Goal: Transaction & Acquisition: Purchase product/service

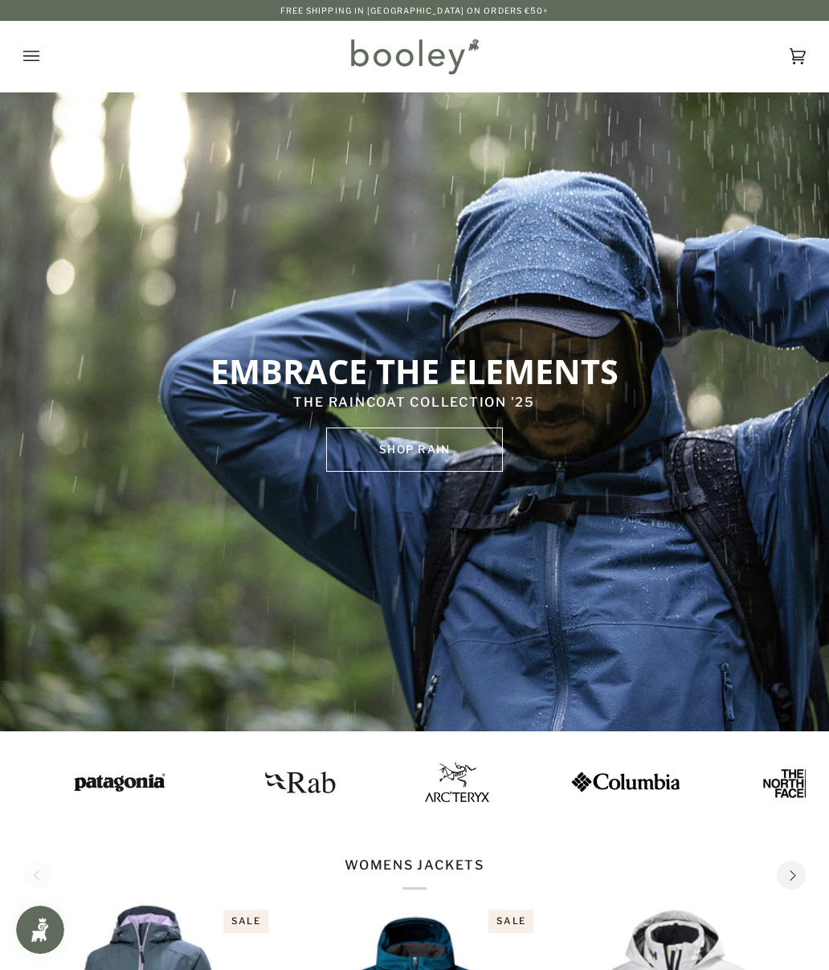
click at [30, 49] on icon "Open menu" at bounding box center [31, 56] width 16 height 24
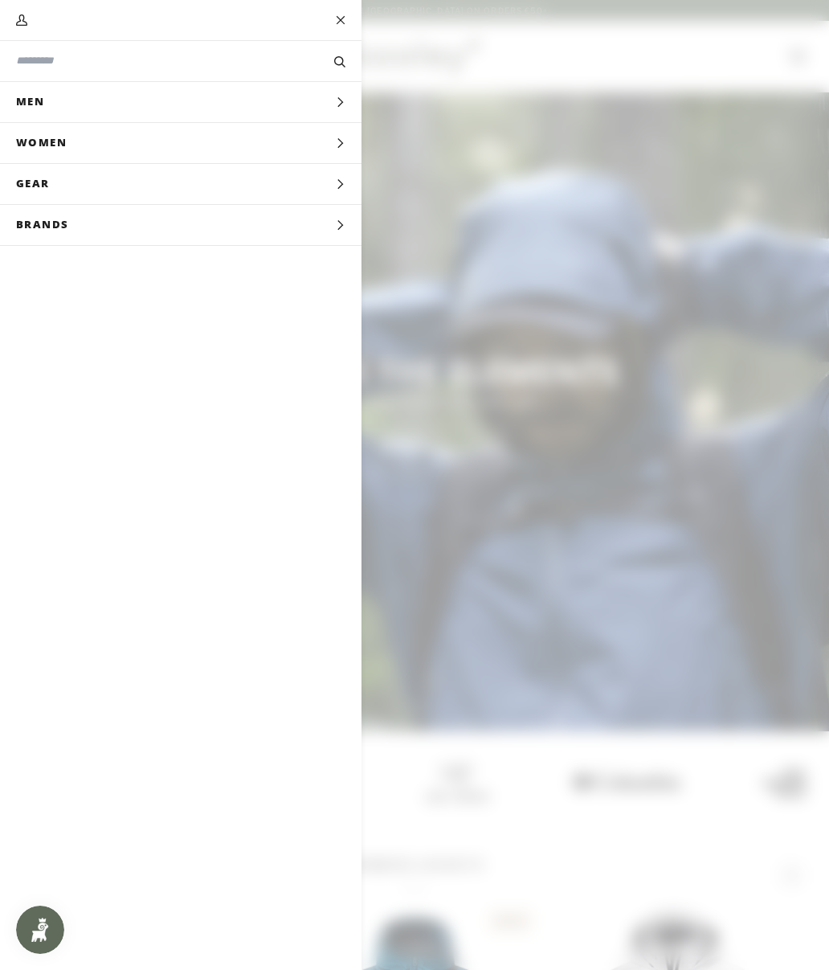
click at [29, 67] on input "Search our store" at bounding box center [154, 60] width 276 height 15
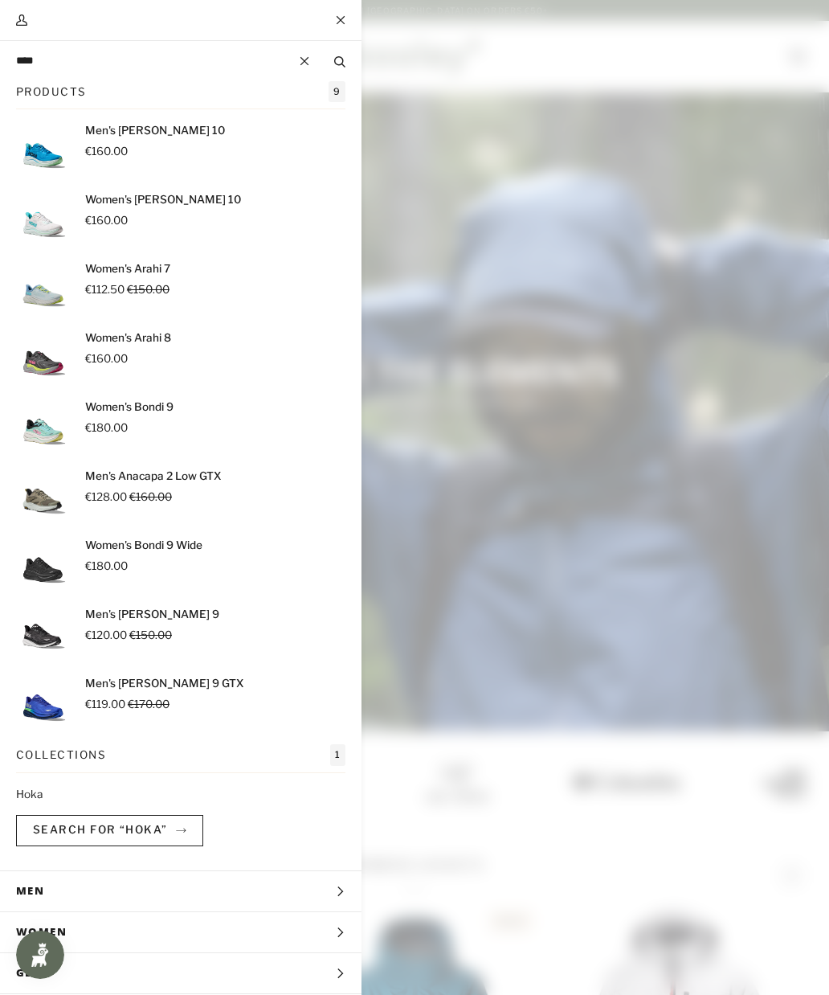
type input "****"
click at [340, 61] on button "Search" at bounding box center [339, 61] width 43 height 16
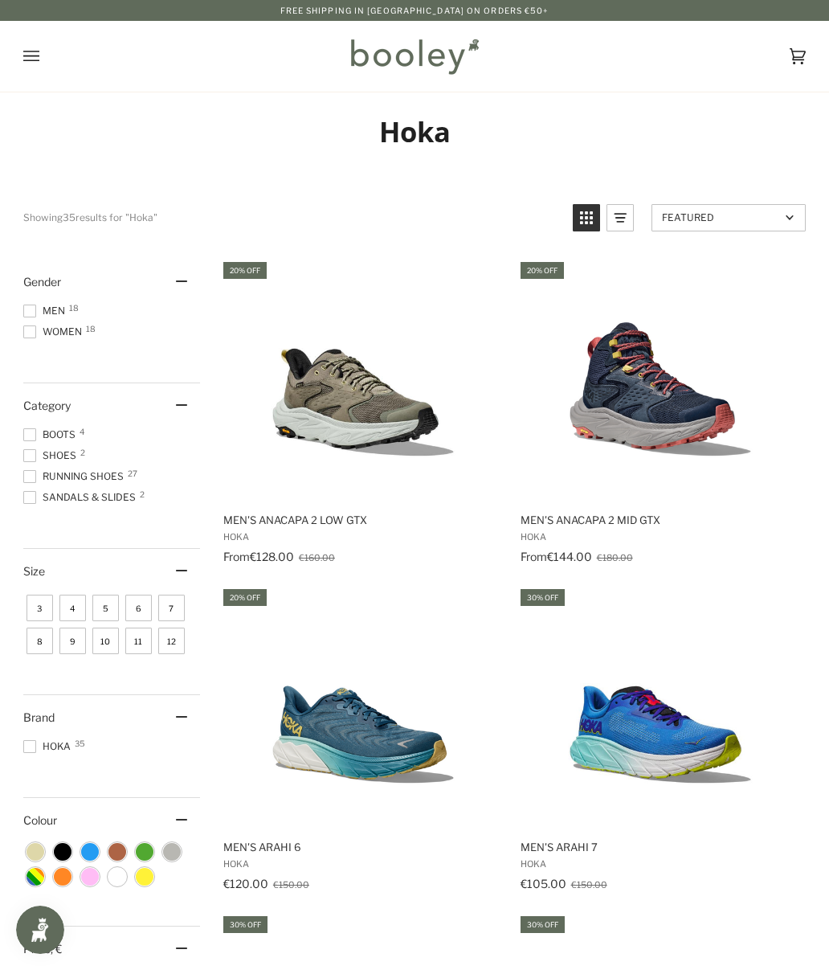
click at [48, 309] on span "Men 18" at bounding box center [46, 311] width 47 height 14
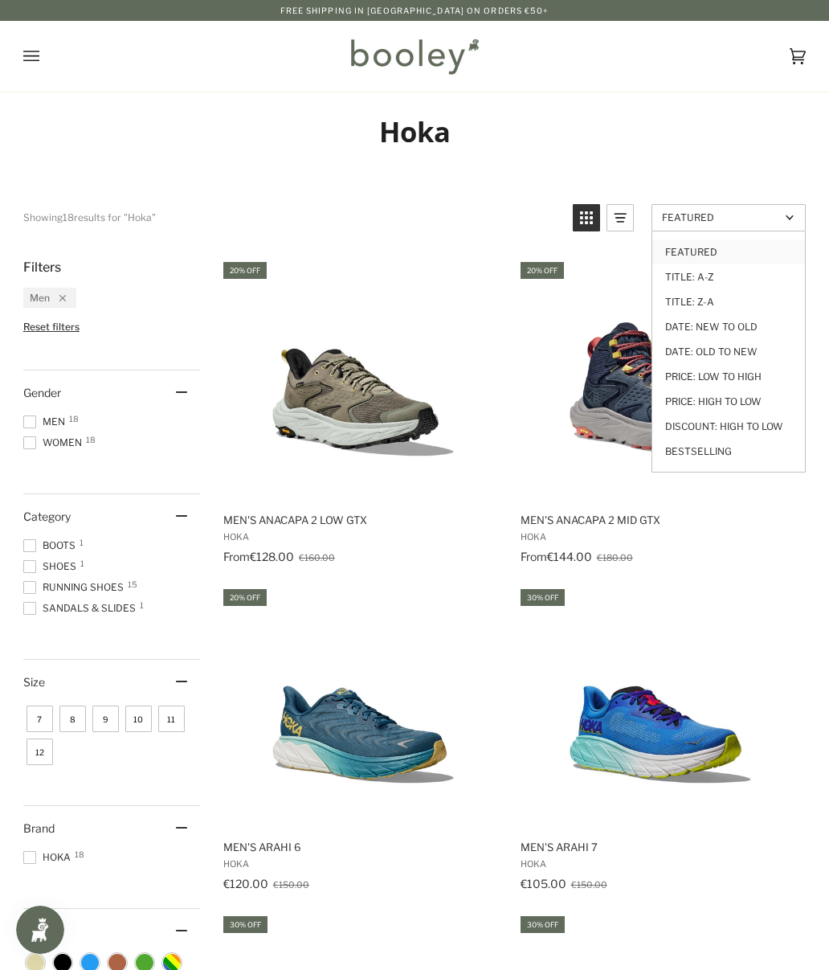
click at [760, 377] on link "Price: Low to High" at bounding box center [728, 376] width 153 height 25
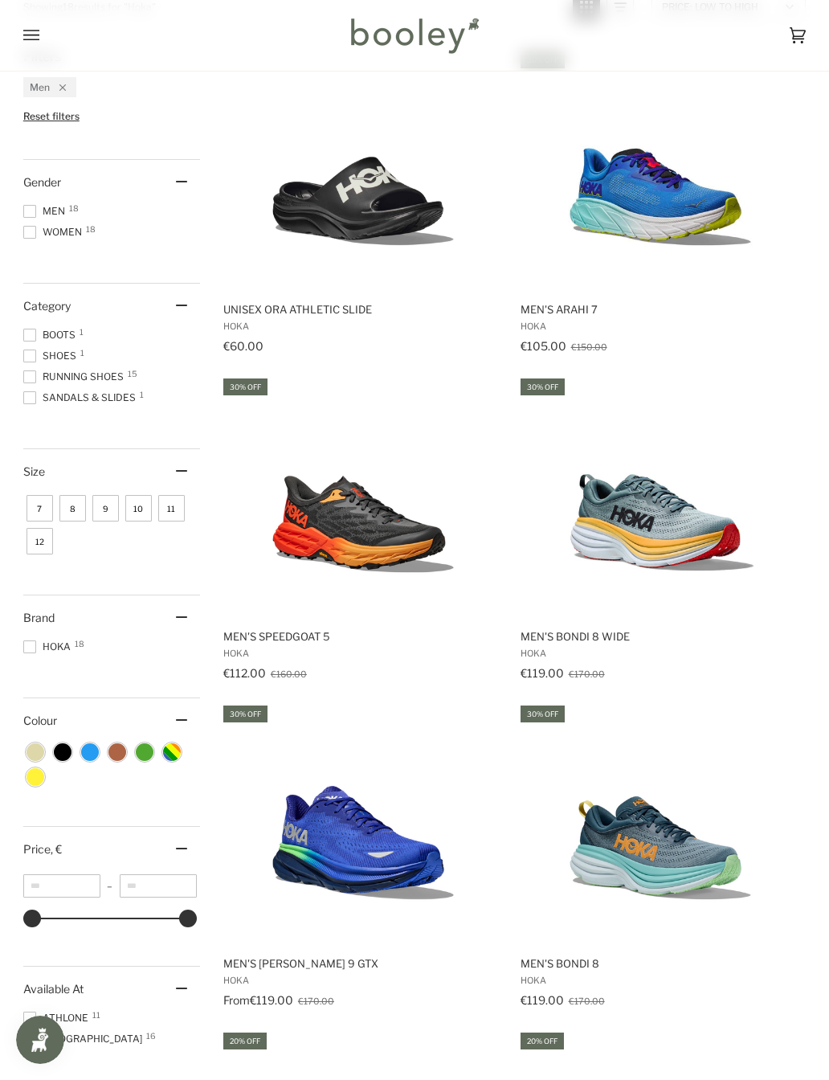
scroll to position [211, 0]
click at [695, 204] on img "Men's Arahi 7" at bounding box center [660, 168] width 241 height 241
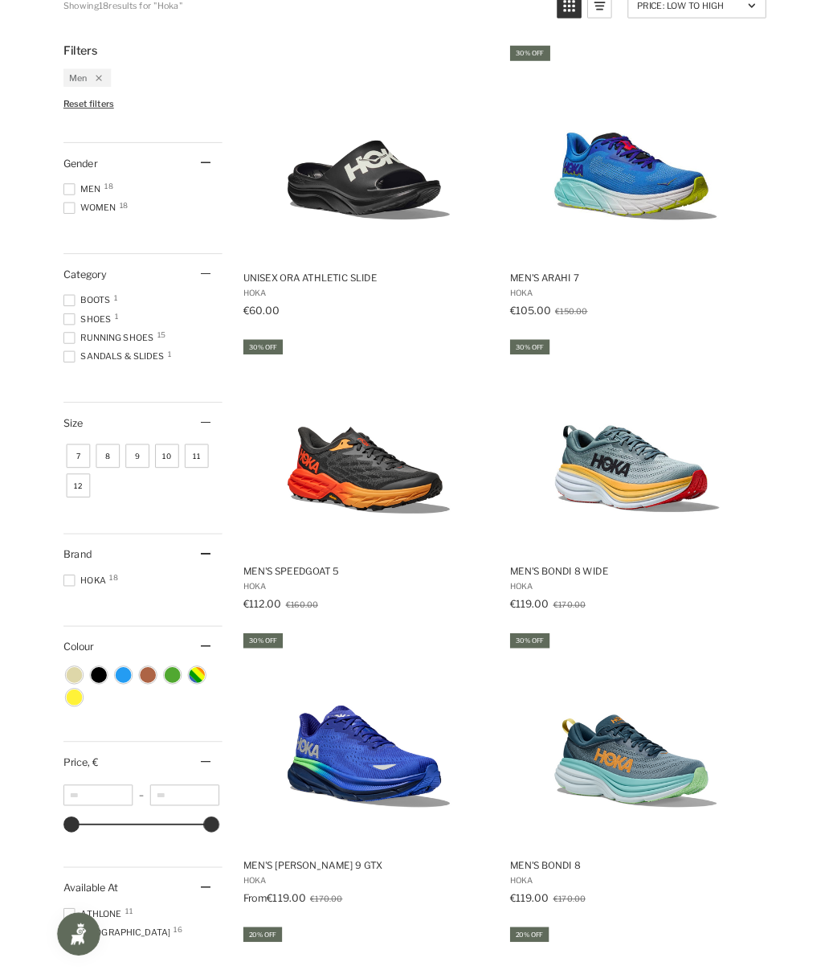
scroll to position [256, 0]
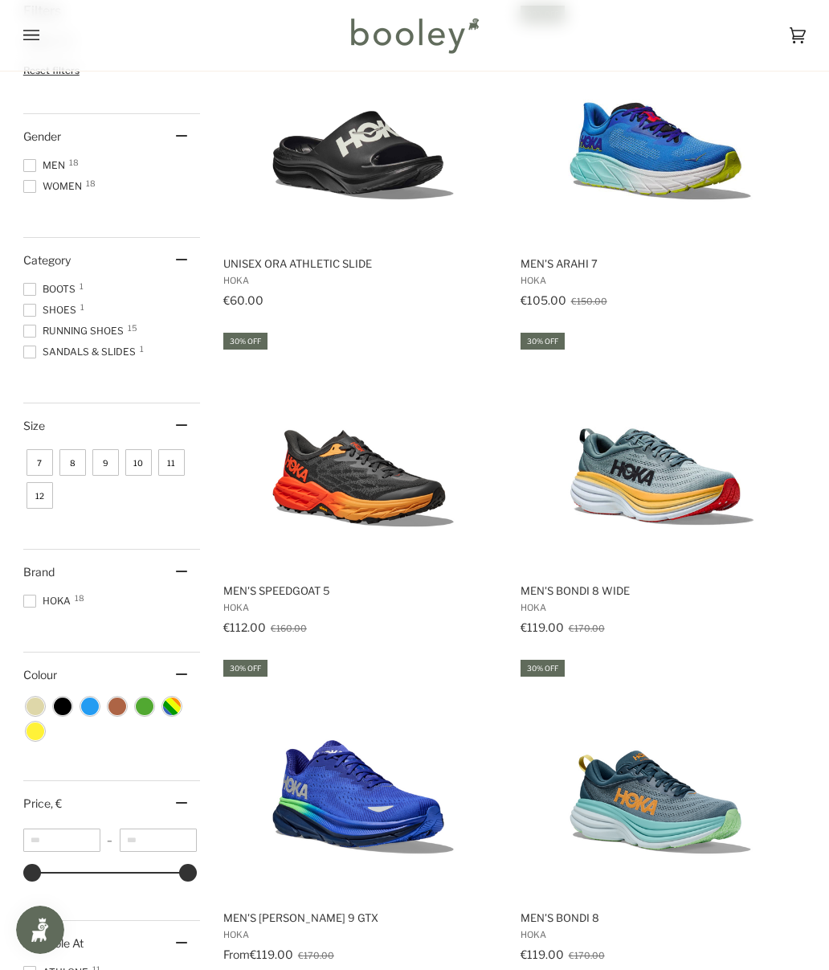
click at [325, 480] on img "Men's Speedgoat 5" at bounding box center [363, 450] width 241 height 241
click at [617, 469] on img "Men's Bondi 8 Wide" at bounding box center [660, 450] width 241 height 241
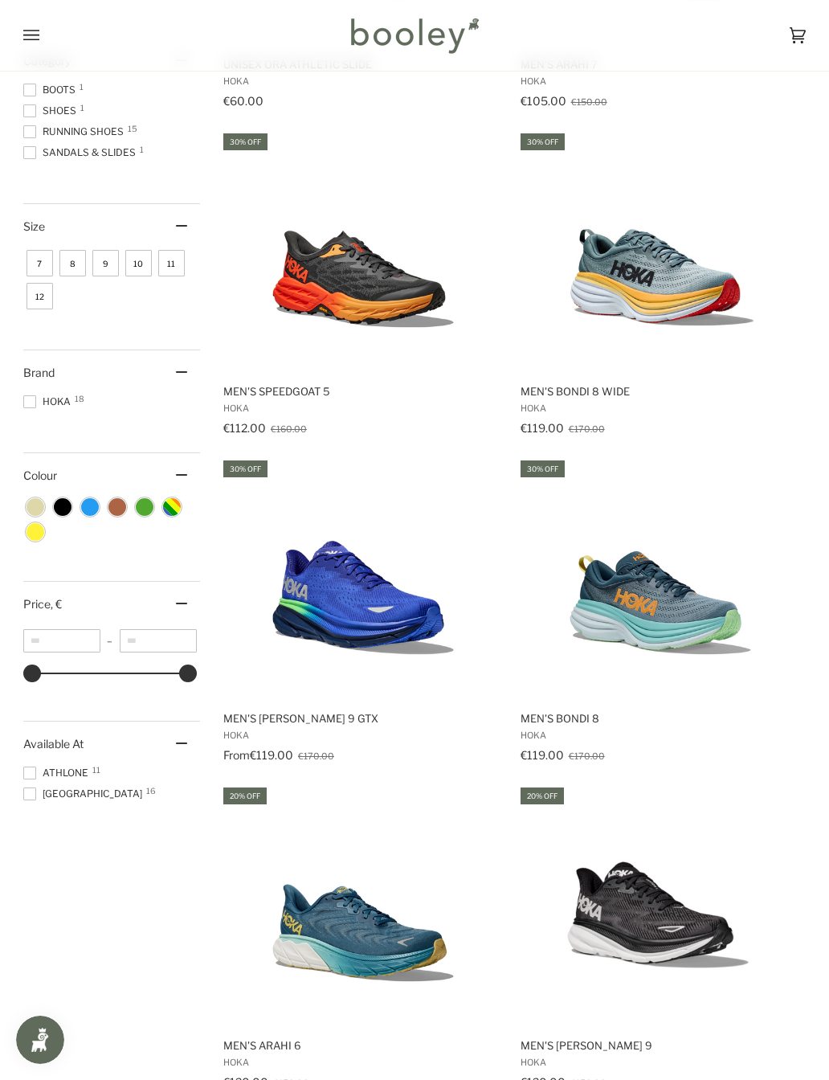
scroll to position [477, 0]
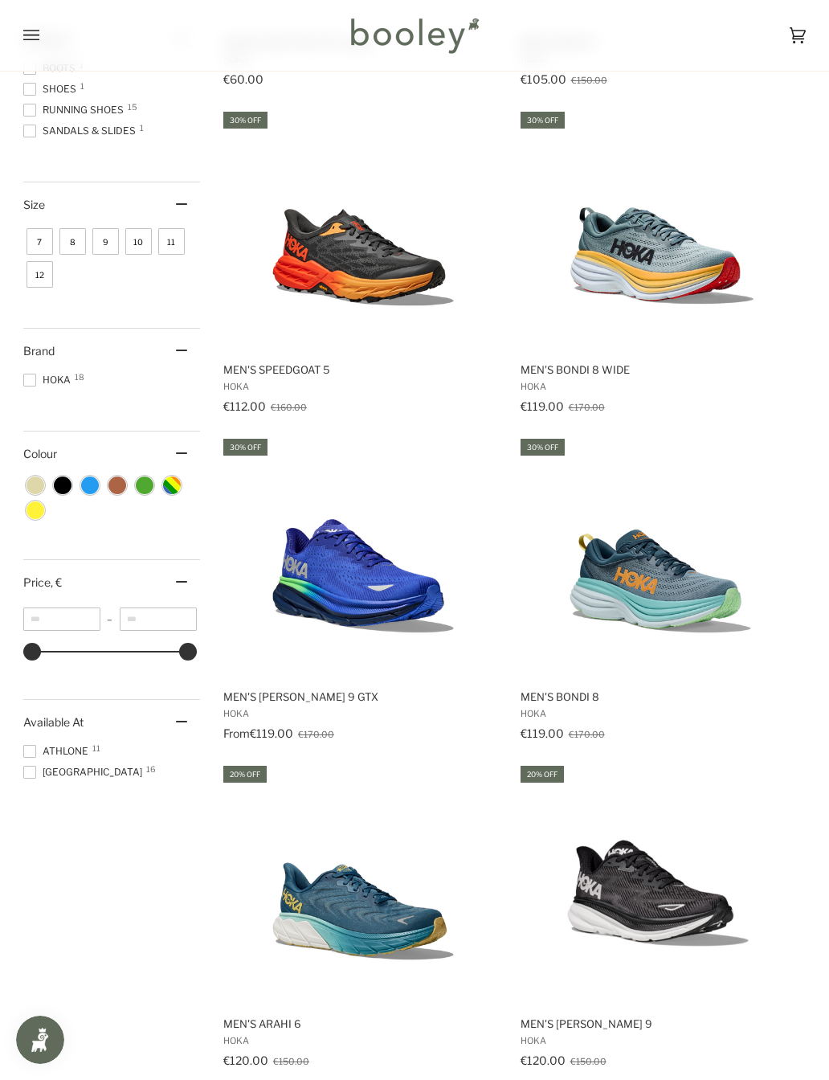
click at [284, 544] on img "Men's Clifton 9 GTX" at bounding box center [363, 556] width 241 height 241
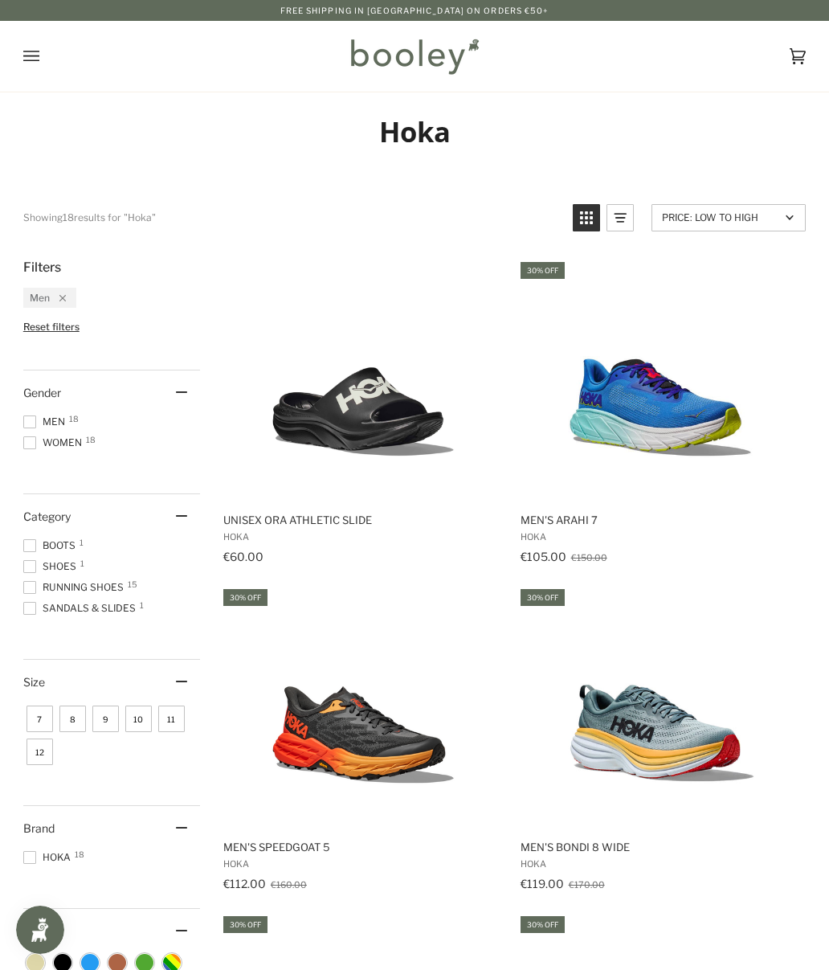
scroll to position [522, 0]
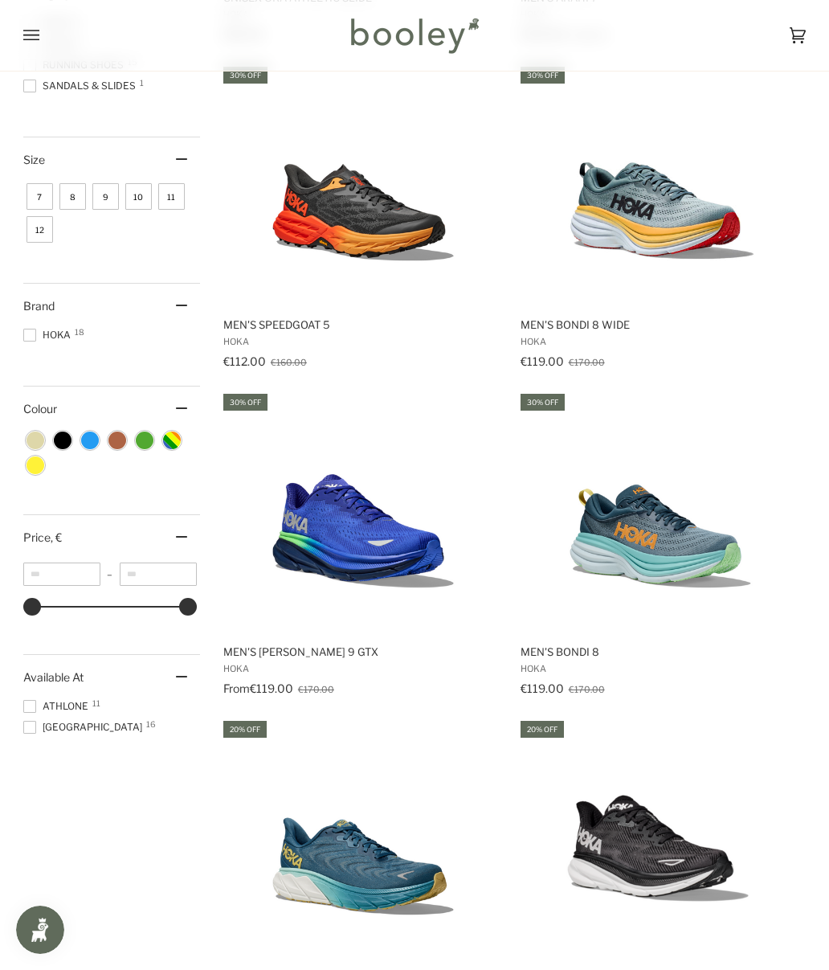
click at [626, 529] on img "Men's Bondi 8" at bounding box center [660, 511] width 241 height 241
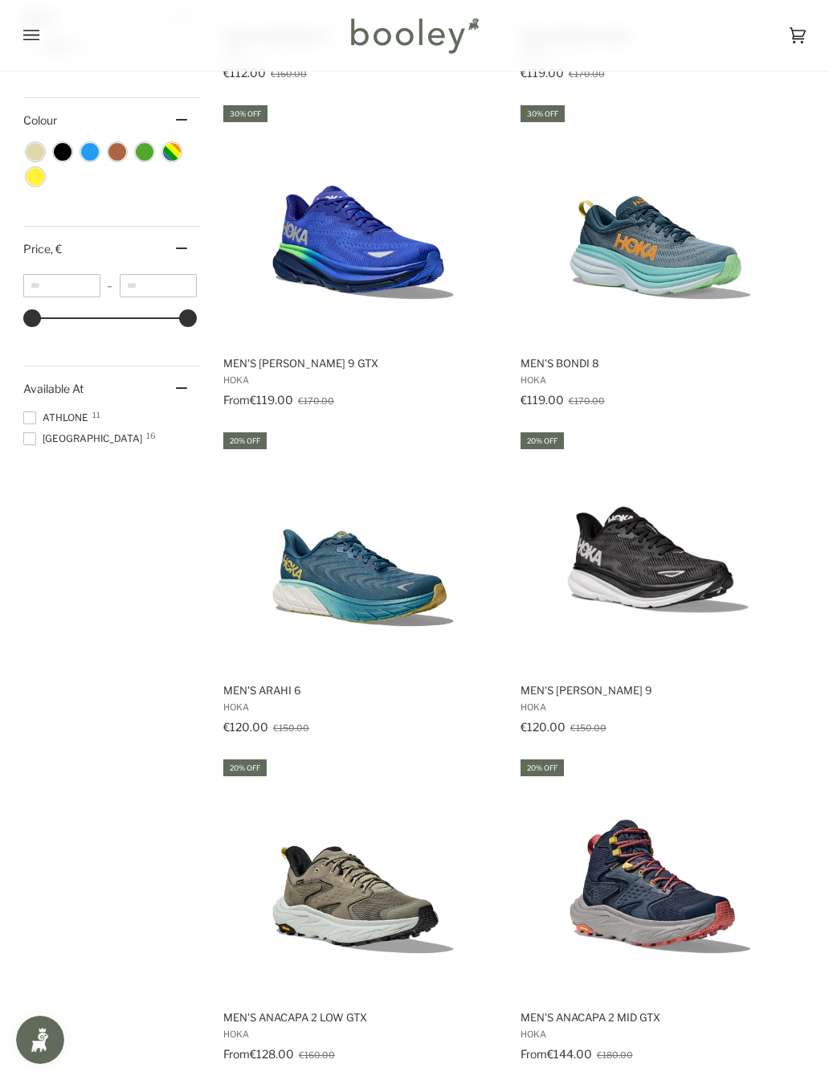
scroll to position [822, 0]
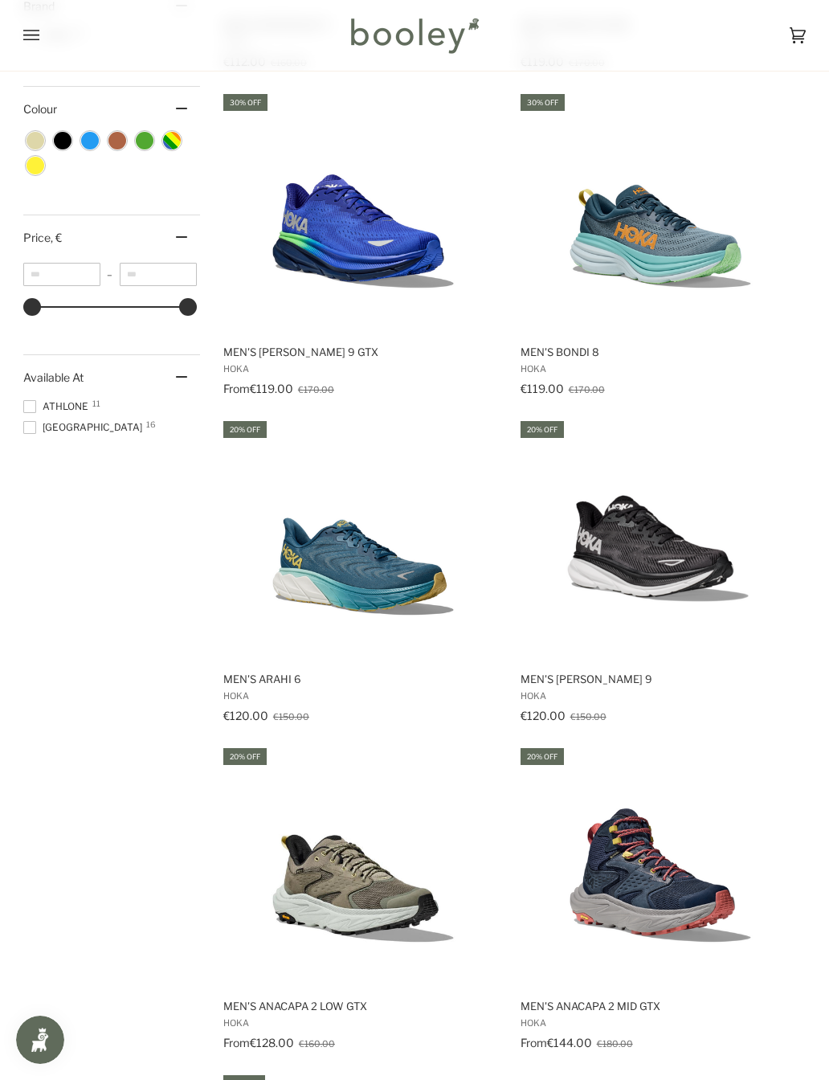
click at [317, 550] on img "Men's Arahi 6" at bounding box center [363, 539] width 241 height 241
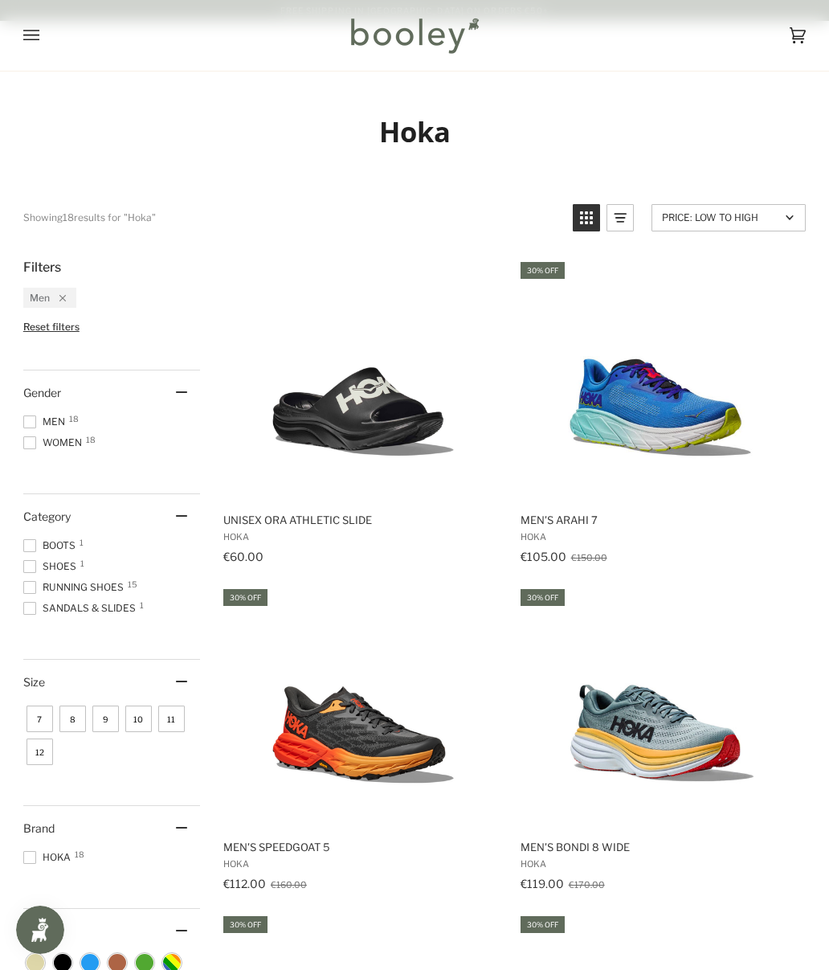
scroll to position [867, 0]
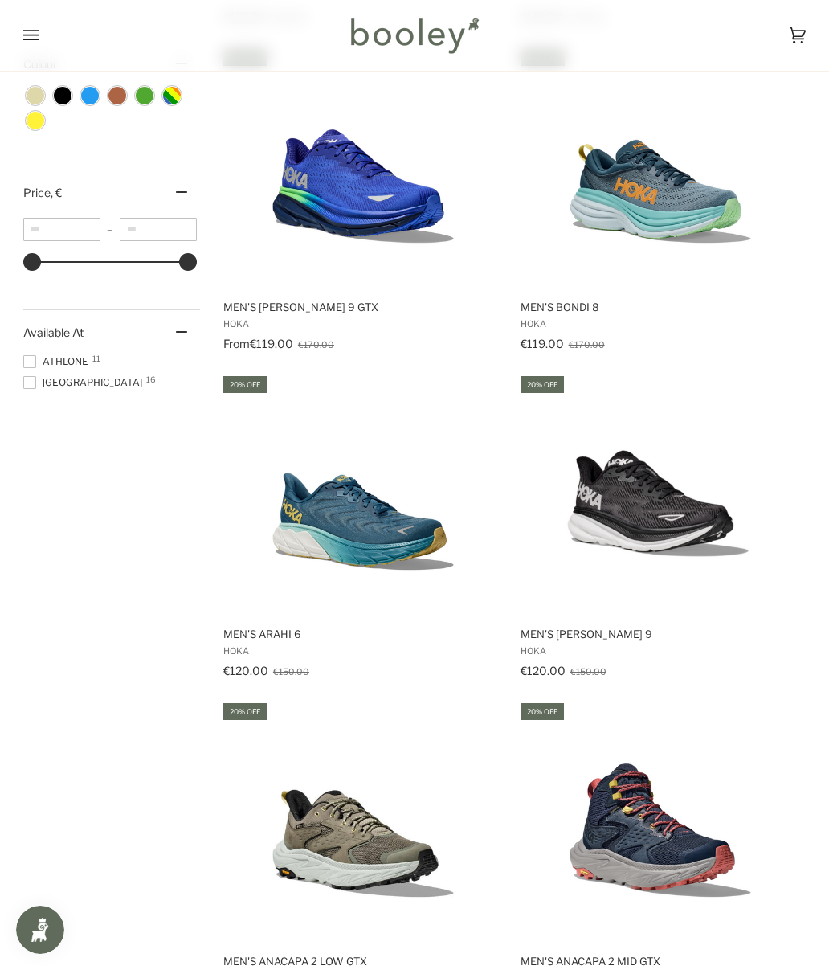
click at [701, 513] on img "Men's Clifton 9" at bounding box center [660, 494] width 241 height 241
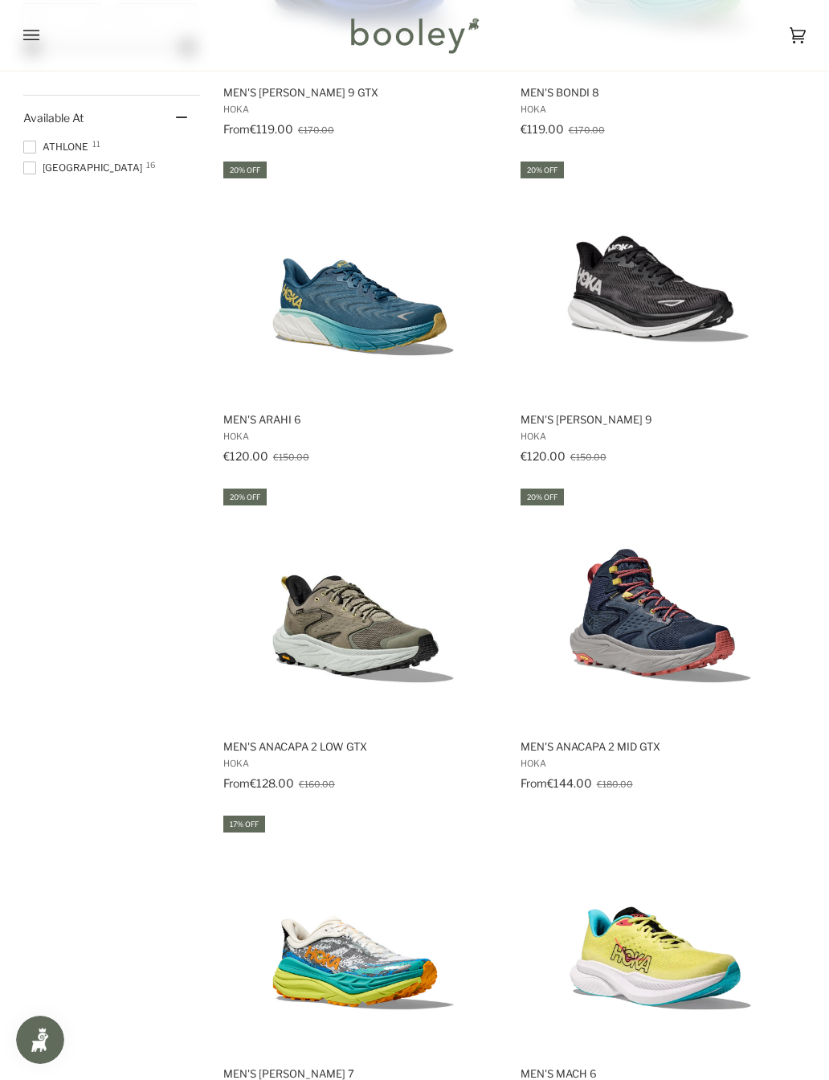
scroll to position [1188, 0]
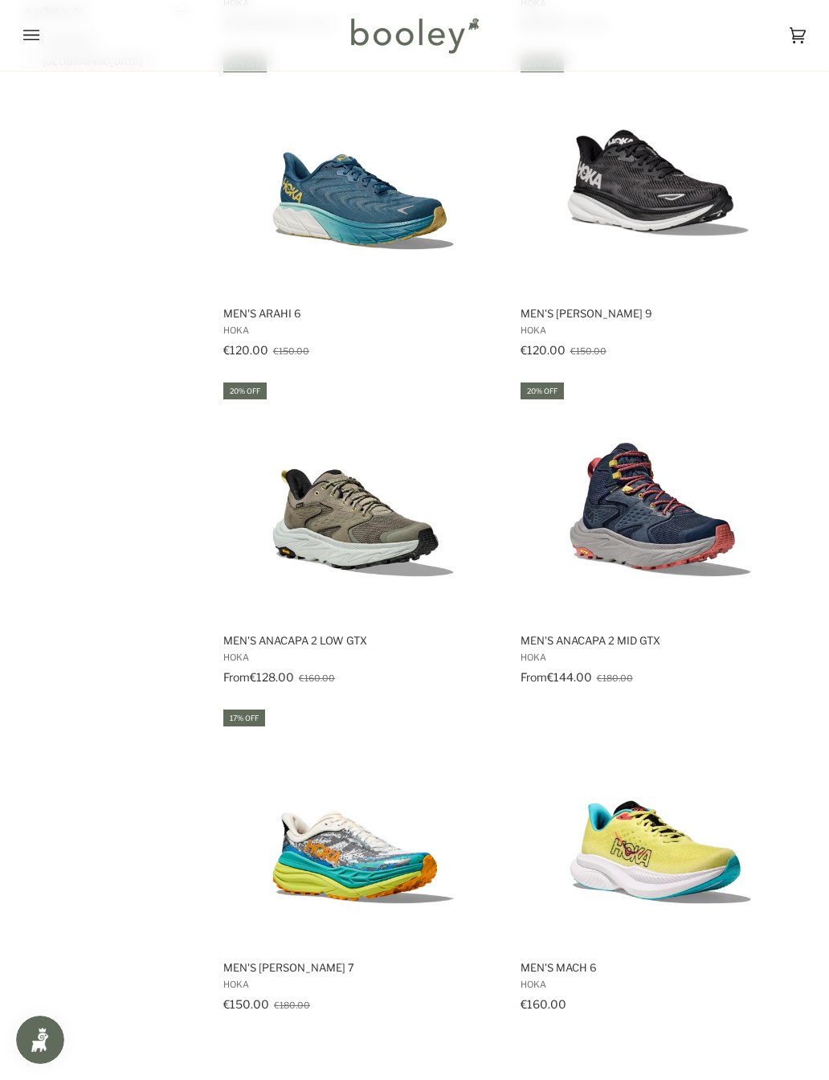
click at [311, 529] on img "Men's Anacapa 2 Low GTX" at bounding box center [363, 500] width 241 height 241
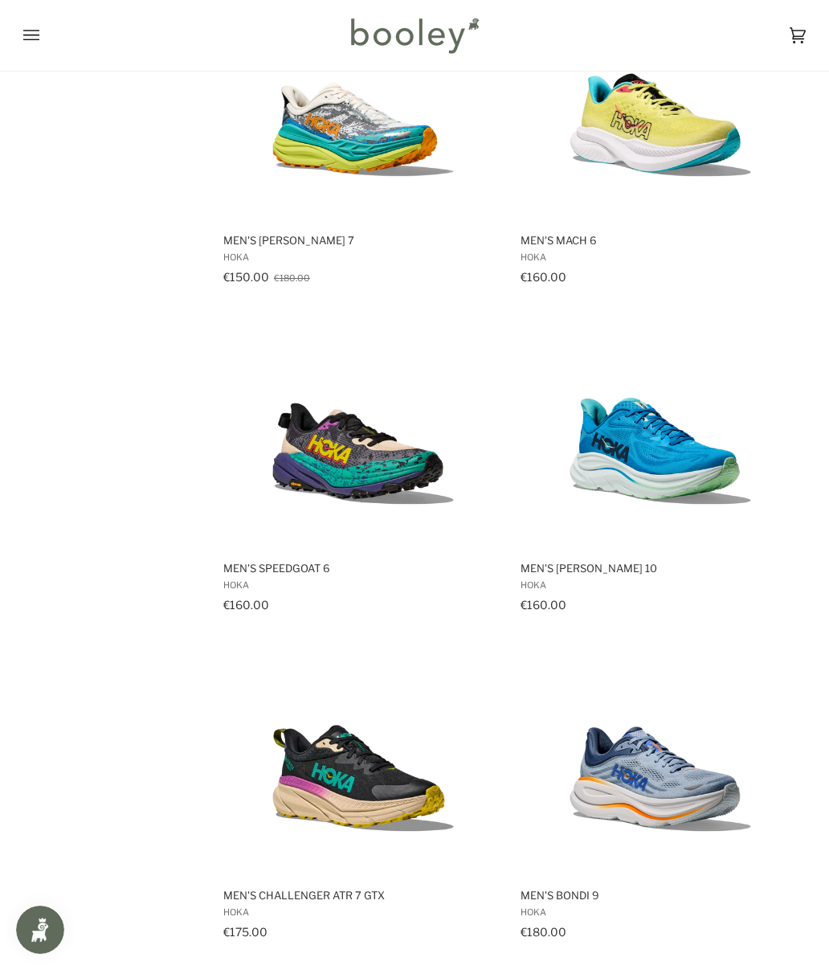
scroll to position [0, 0]
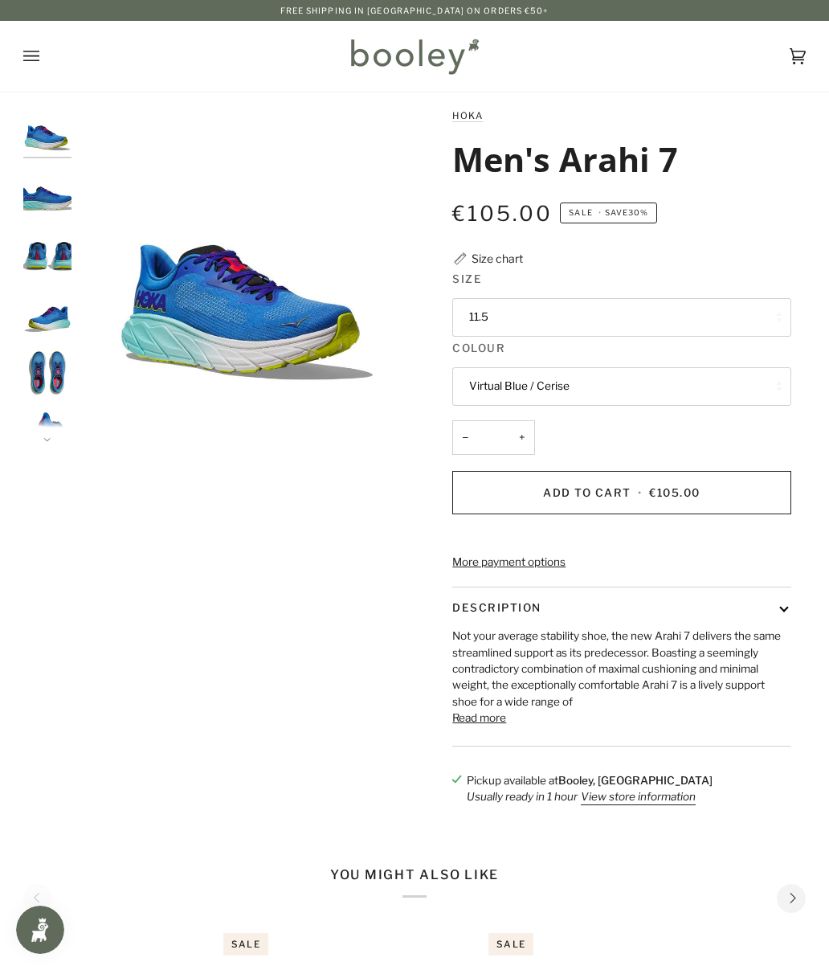
click at [718, 317] on button "11.5" at bounding box center [621, 317] width 338 height 39
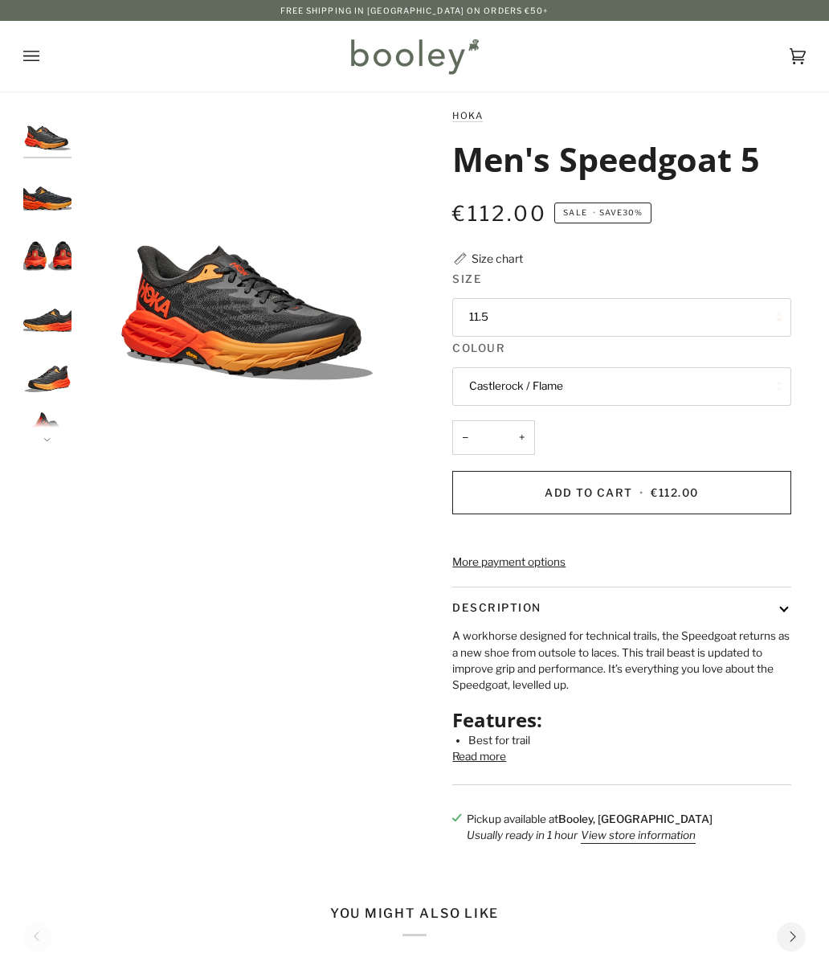
click at [723, 300] on button "11.5" at bounding box center [621, 317] width 338 height 39
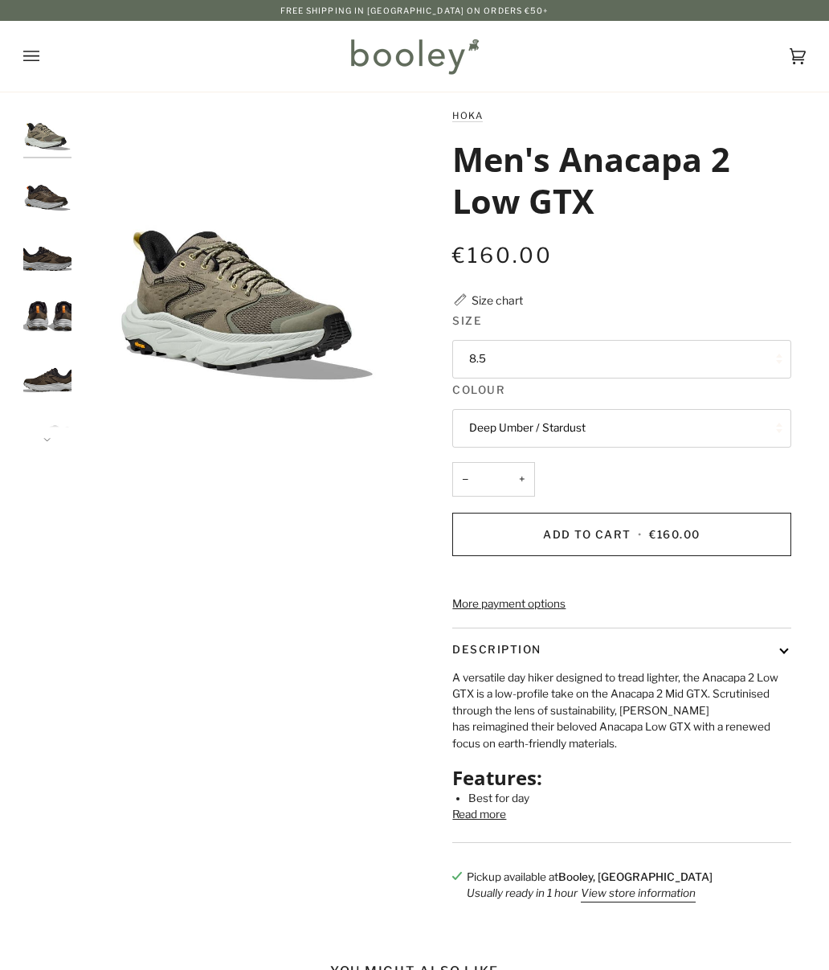
click at [751, 350] on button "8.5" at bounding box center [621, 359] width 338 height 39
